Goal: Task Accomplishment & Management: Use online tool/utility

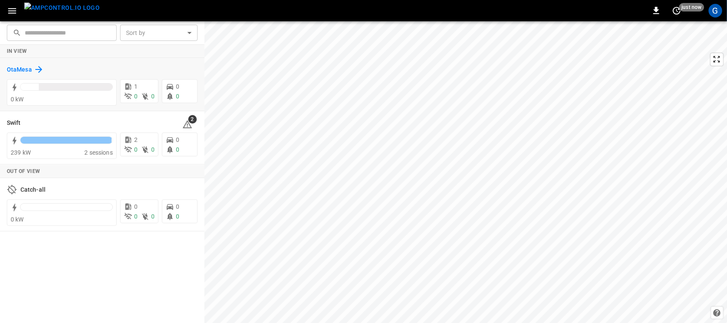
click at [41, 71] on icon at bounding box center [39, 69] width 10 height 10
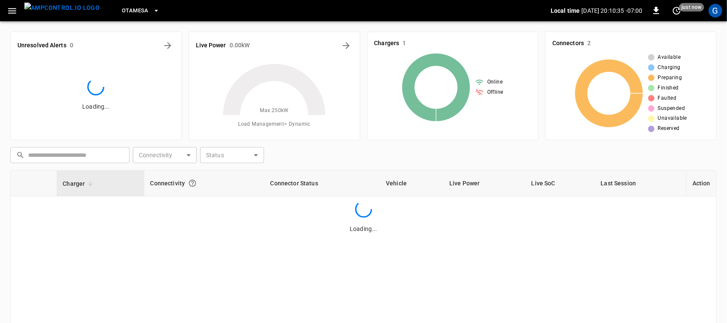
click at [41, 71] on div "Loading..." at bounding box center [95, 92] width 157 height 80
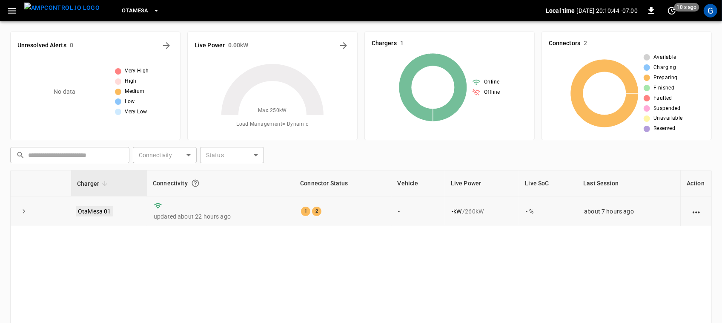
click at [84, 207] on link "OtaMesa 01" at bounding box center [94, 211] width 37 height 10
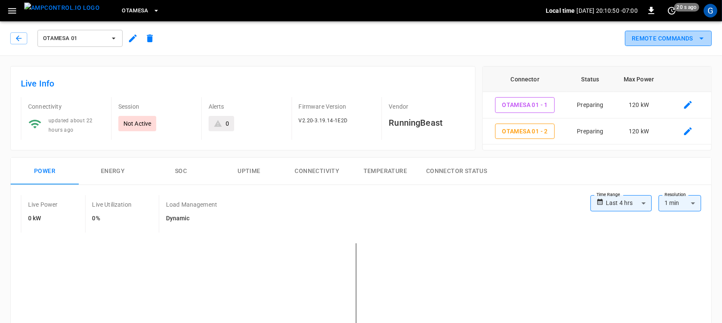
click at [653, 36] on button "Remote Commands" at bounding box center [668, 39] width 87 height 16
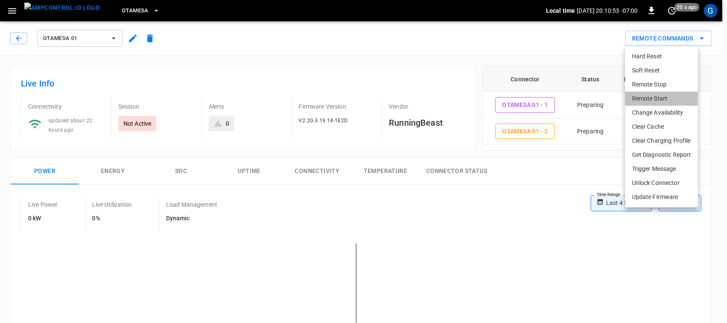
click at [665, 94] on li "Remote Start" at bounding box center [661, 99] width 73 height 14
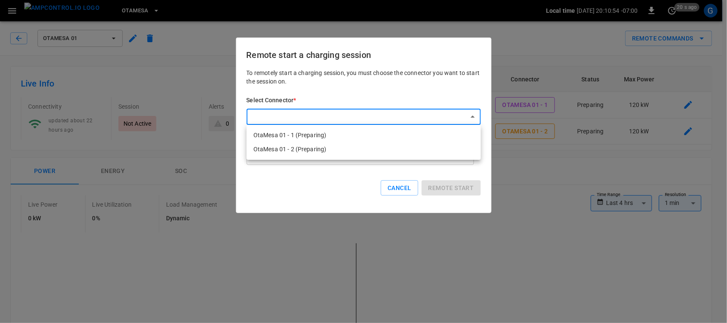
click at [394, 130] on li "OtaMesa 01 - 1 (Preparing)" at bounding box center [364, 135] width 234 height 14
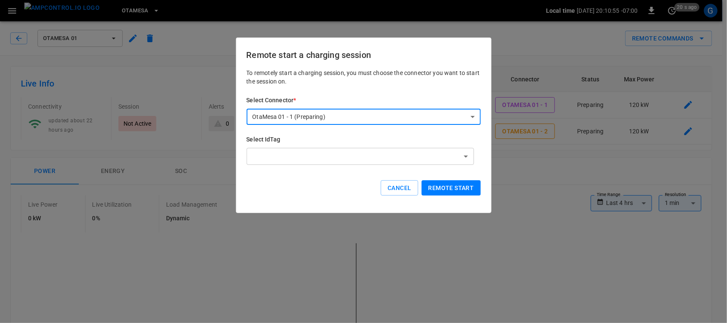
type input "**********"
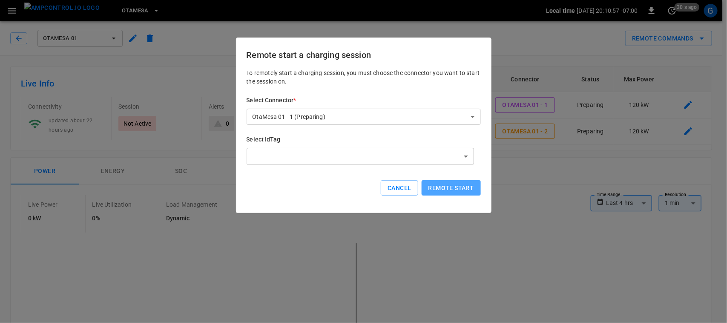
click at [445, 186] on button "Remote start" at bounding box center [451, 188] width 59 height 16
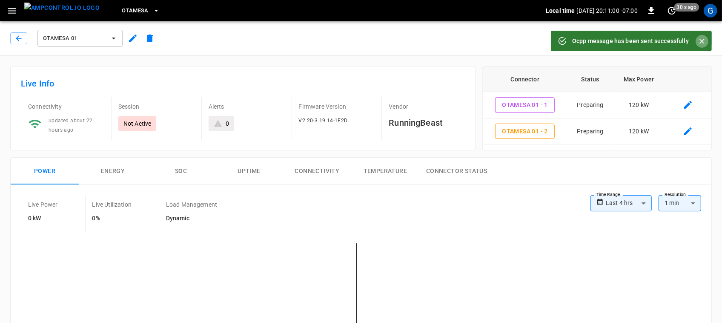
click at [700, 40] on icon "Close" at bounding box center [702, 41] width 9 height 9
click at [700, 40] on icon "remote commands options" at bounding box center [702, 38] width 10 height 10
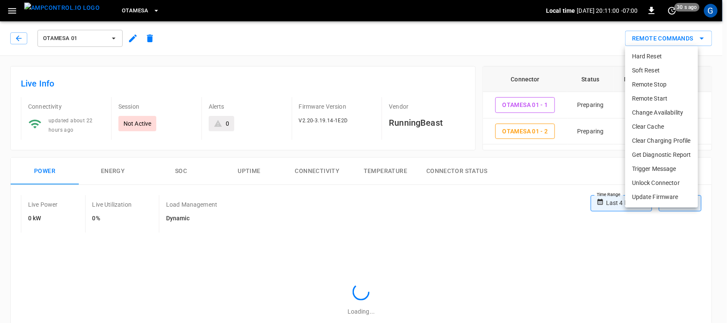
click at [700, 40] on div at bounding box center [363, 161] width 727 height 323
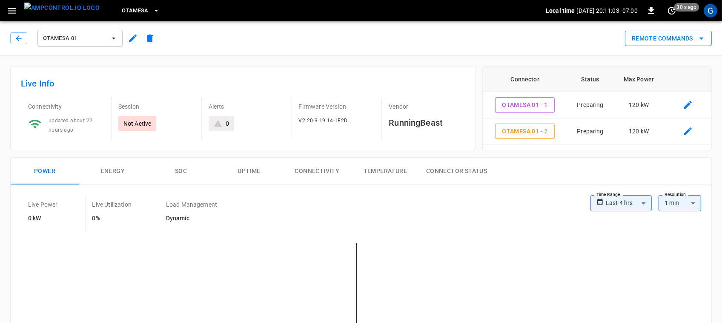
click at [680, 31] on button "Remote Commands" at bounding box center [668, 39] width 87 height 16
click at [680, 31] on div at bounding box center [361, 161] width 722 height 323
click at [684, 37] on button "Remote Commands" at bounding box center [668, 39] width 87 height 16
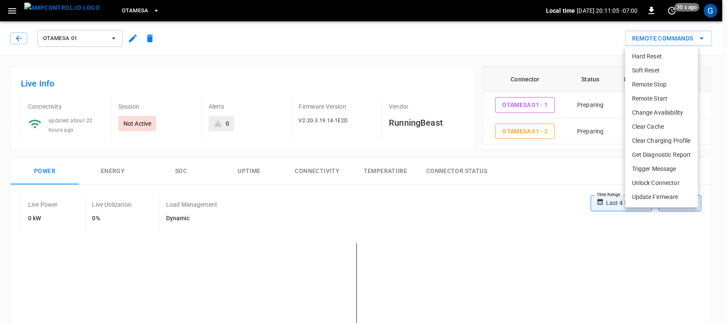
click at [656, 102] on li "Remote Start" at bounding box center [661, 99] width 73 height 14
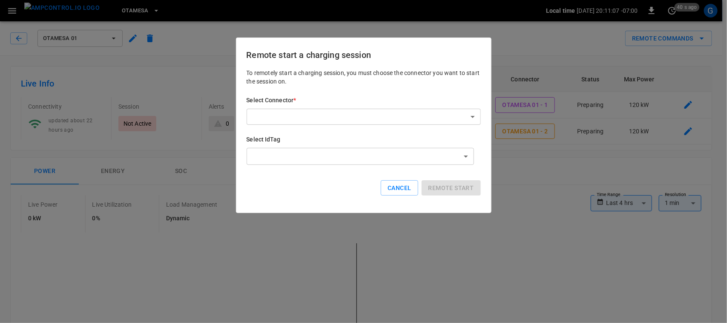
click at [473, 108] on div "Select Connector * ​ ​" at bounding box center [364, 110] width 234 height 29
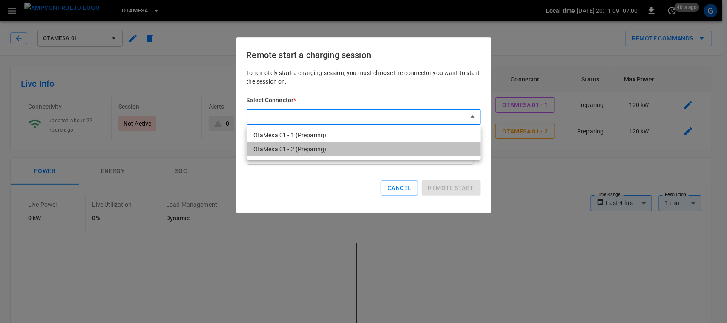
click at [408, 152] on li "OtaMesa 01 - 2 (Preparing)" at bounding box center [364, 149] width 234 height 14
type input "**********"
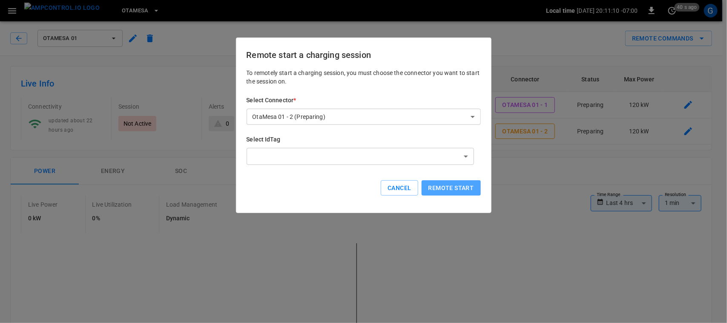
click at [459, 187] on button "Remote start" at bounding box center [451, 188] width 59 height 16
